Goal: Task Accomplishment & Management: Use online tool/utility

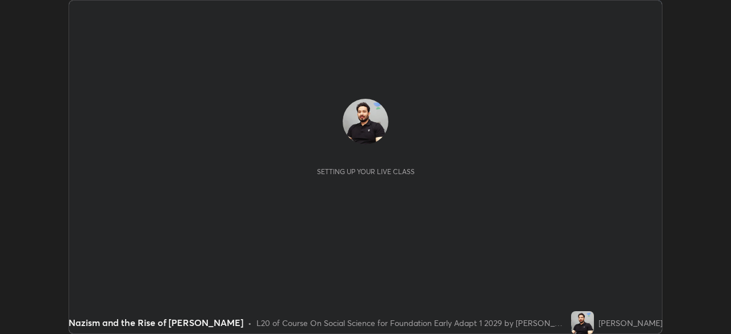
scroll to position [334, 730]
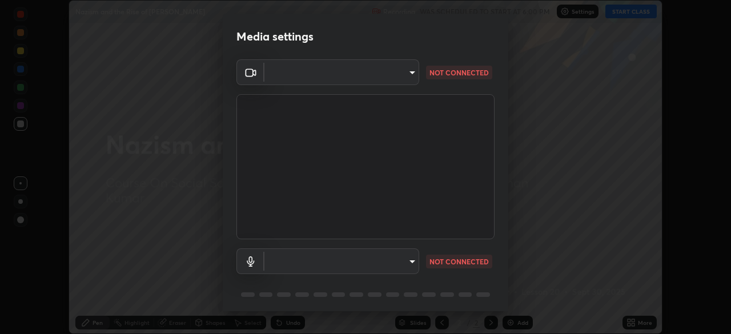
type input "04ab70ffbed74b477ce71415e9c4e4e0f4039a15b7a2e0fb27f761f5d763d4c6"
type input "communications"
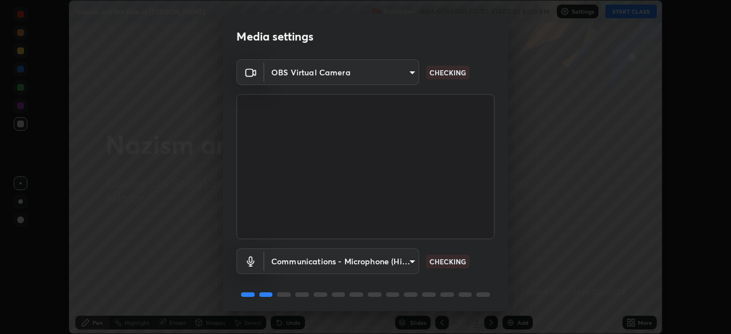
scroll to position [41, 0]
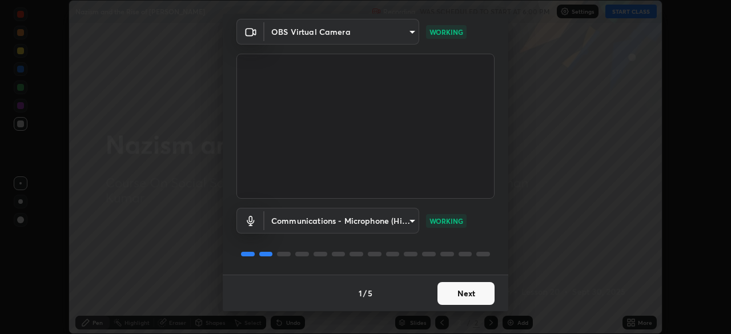
click at [457, 287] on button "Next" at bounding box center [465, 293] width 57 height 23
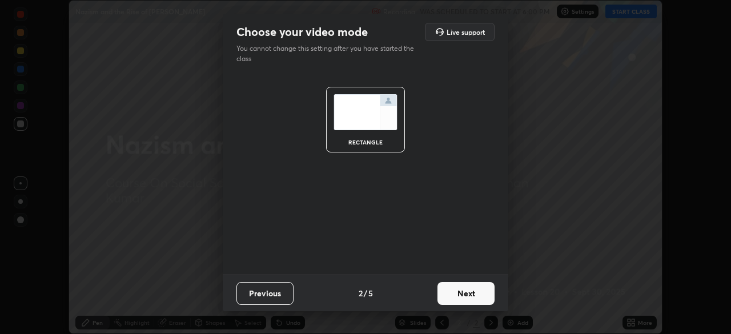
scroll to position [0, 0]
click at [460, 295] on button "Next" at bounding box center [465, 293] width 57 height 23
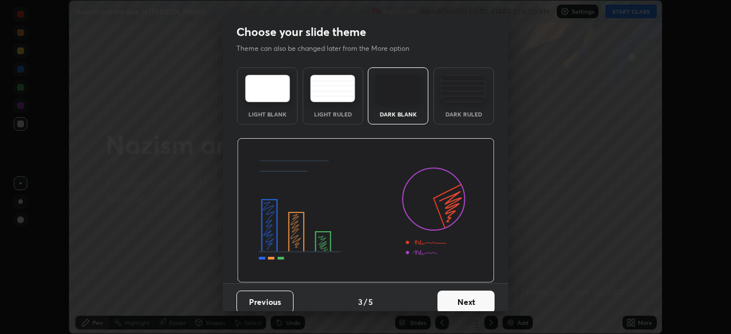
click at [463, 303] on button "Next" at bounding box center [465, 302] width 57 height 23
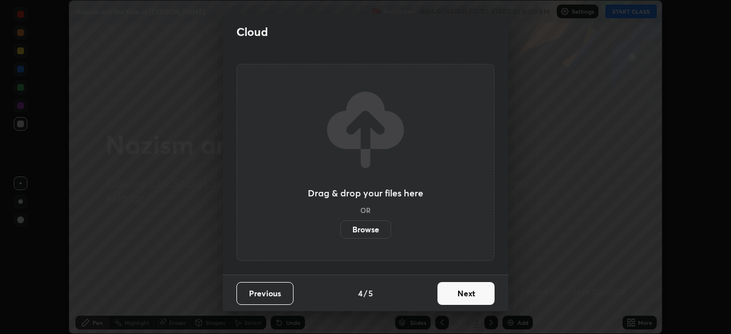
click at [463, 291] on button "Next" at bounding box center [465, 293] width 57 height 23
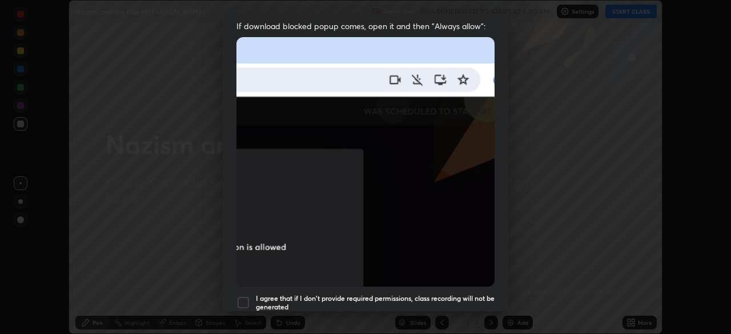
scroll to position [240, 0]
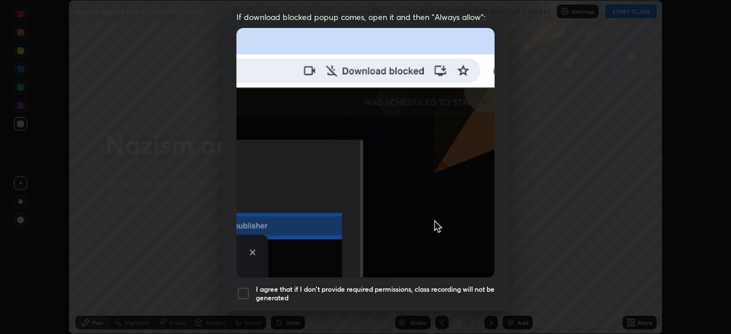
click at [246, 287] on div at bounding box center [243, 294] width 14 height 14
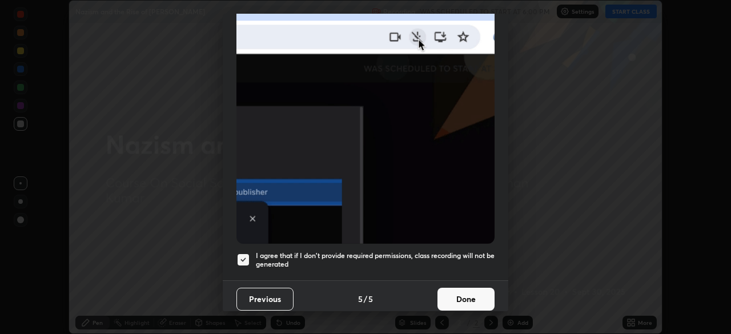
click at [459, 297] on button "Done" at bounding box center [465, 299] width 57 height 23
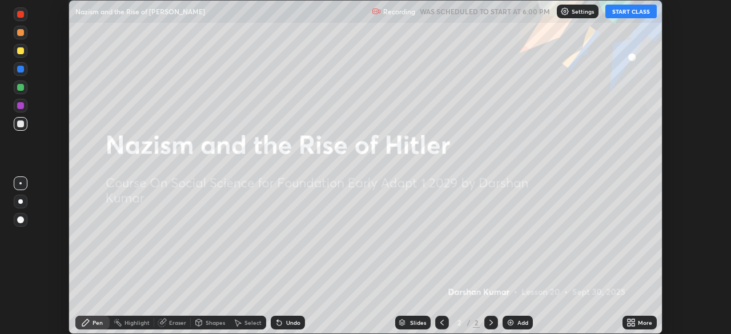
click at [636, 9] on button "START CLASS" at bounding box center [630, 12] width 51 height 14
